Goal: Check status: Check status

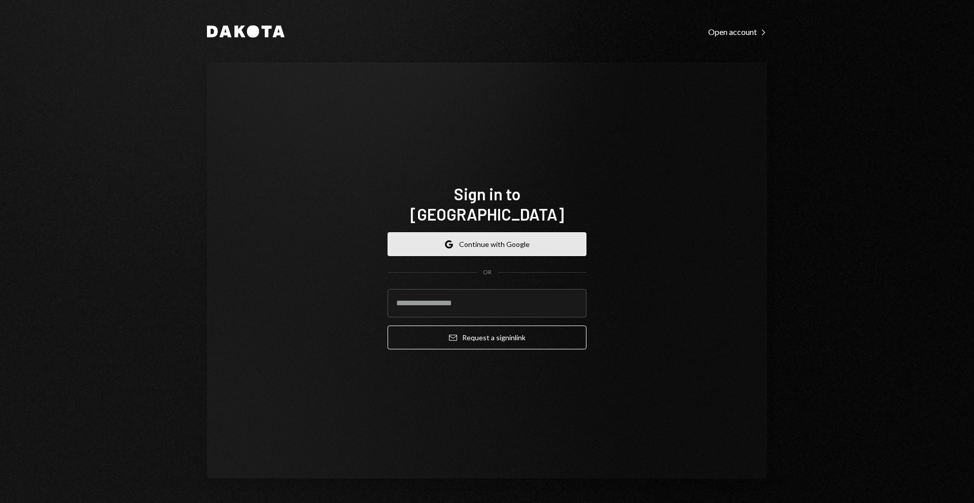
click at [512, 234] on button "Google Continue with Google" at bounding box center [487, 244] width 199 height 24
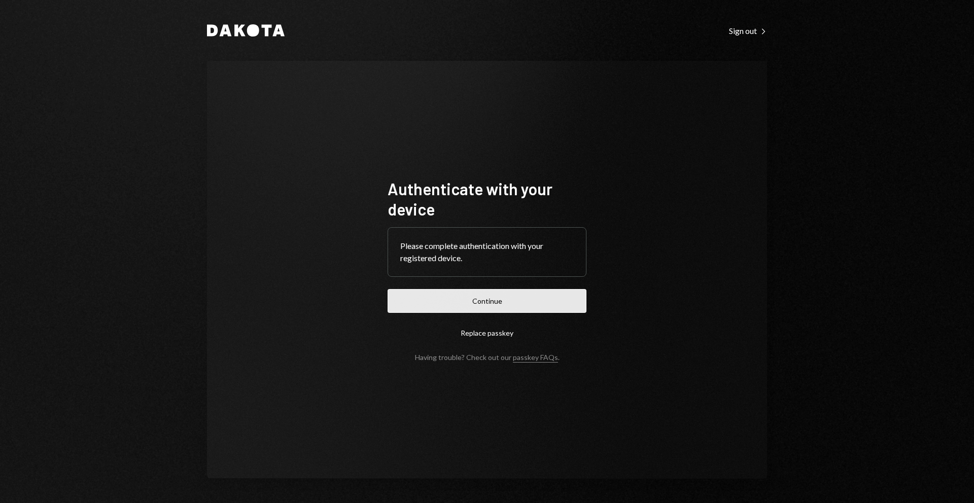
click at [540, 301] on button "Continue" at bounding box center [487, 301] width 199 height 24
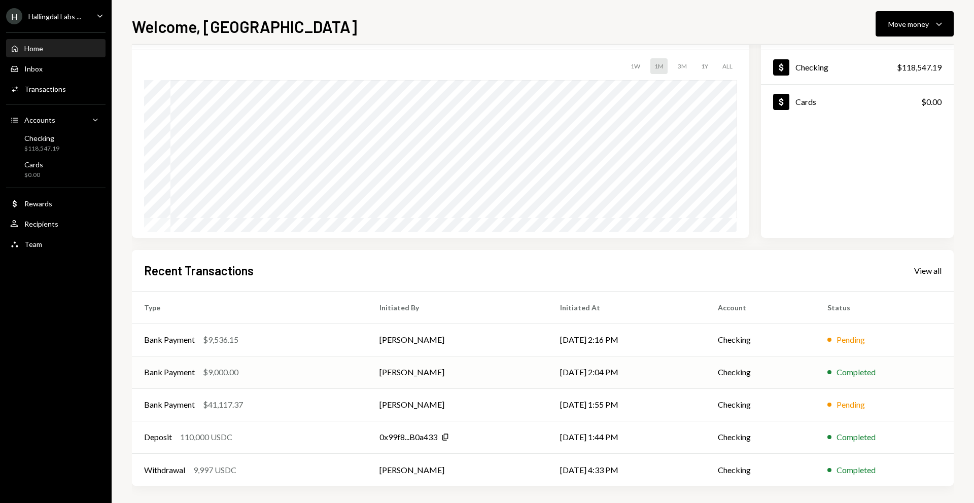
scroll to position [60, 0]
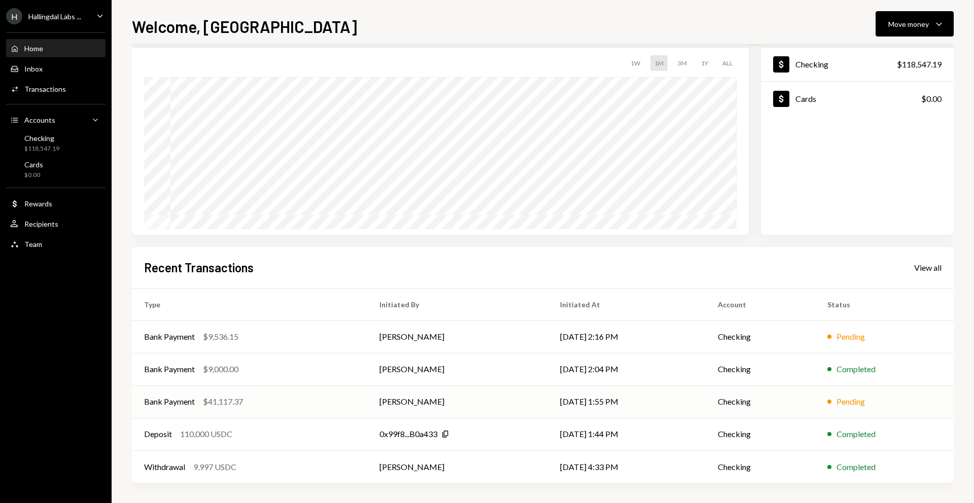
click at [287, 405] on div "Bank Payment $41,117.37" at bounding box center [249, 402] width 211 height 12
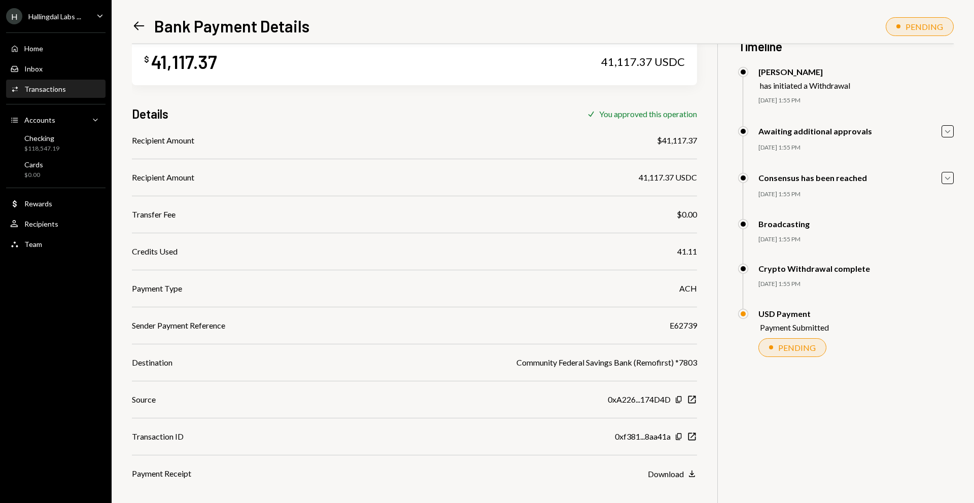
scroll to position [26, 0]
click at [947, 178] on icon "Caret Down" at bounding box center [947, 178] width 11 height 11
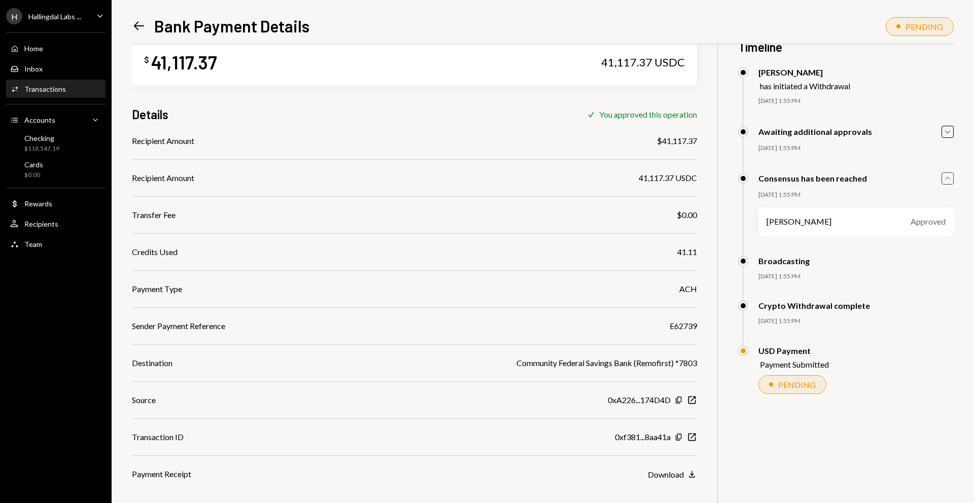
click at [947, 178] on icon "Caret Up" at bounding box center [947, 178] width 11 height 11
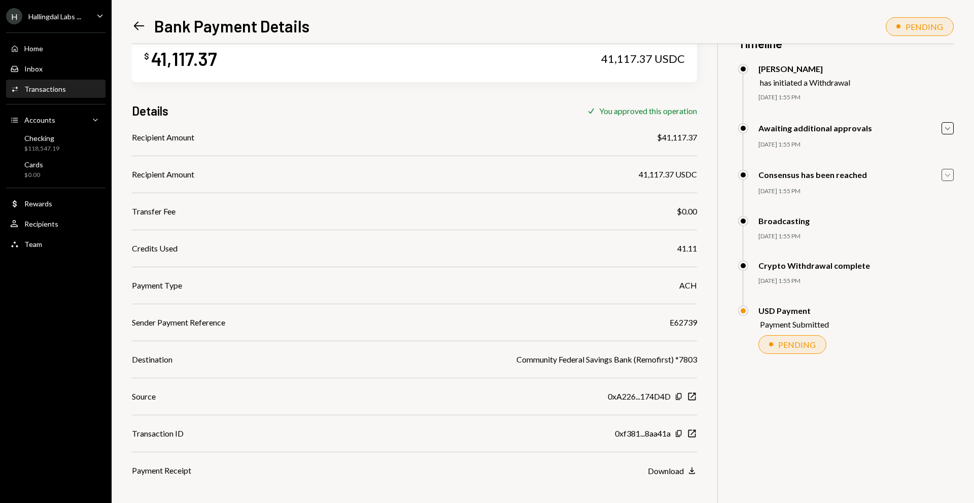
scroll to position [44, 0]
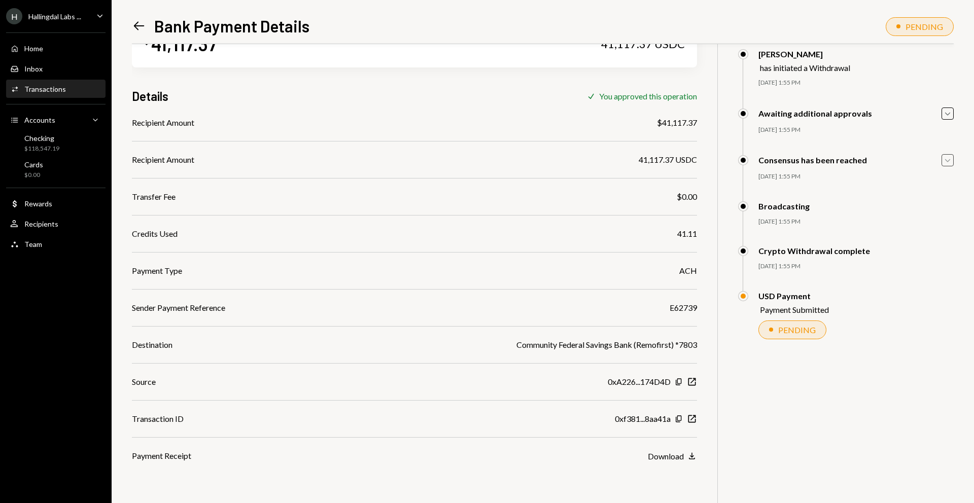
click at [586, 345] on div "Community Federal Savings Bank (Remofirst) *7803" at bounding box center [606, 345] width 181 height 12
click at [666, 452] on div "Download" at bounding box center [666, 456] width 36 height 10
click at [604, 39] on div "Left Arrow Bank Payment Details PENDING $ 41,117.37 41,117.37 USDC Details Chec…" at bounding box center [543, 258] width 822 height 489
